Goal: Task Accomplishment & Management: Use online tool/utility

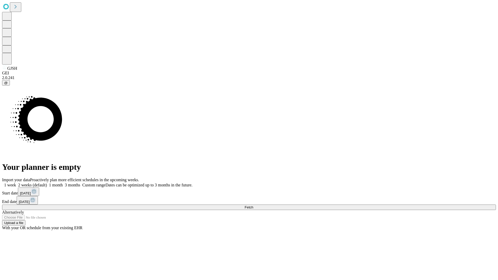
click at [253, 205] on span "Fetch" at bounding box center [248, 207] width 9 height 4
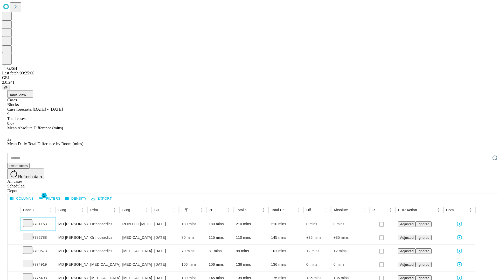
click at [30, 220] on icon at bounding box center [27, 222] width 5 height 5
